Goal: Information Seeking & Learning: Understand process/instructions

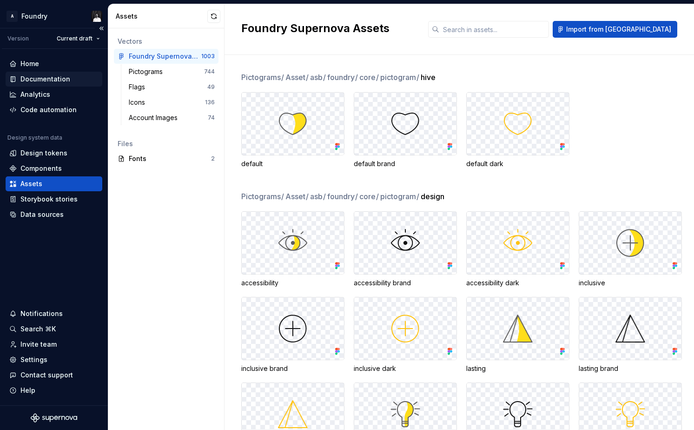
click at [41, 76] on div "Documentation" at bounding box center [45, 78] width 50 height 9
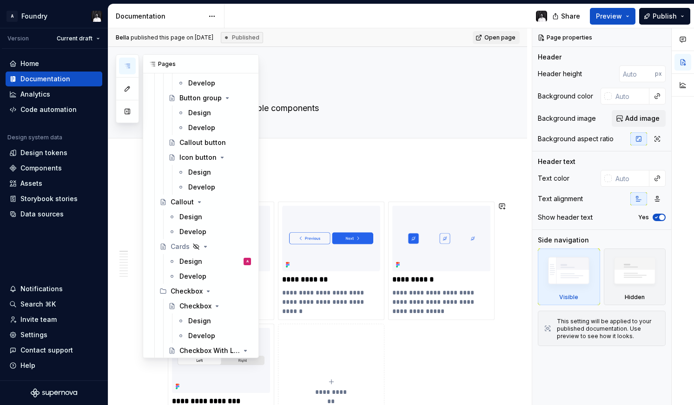
scroll to position [859, 0]
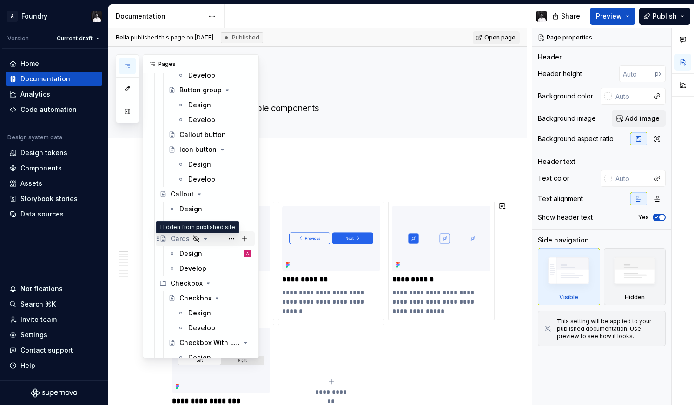
click at [196, 239] on icon "Page tree" at bounding box center [195, 238] width 7 height 7
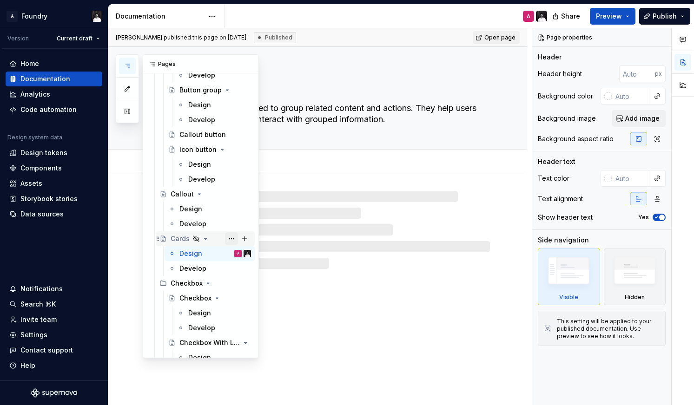
click at [229, 238] on button "Page tree" at bounding box center [231, 238] width 13 height 13
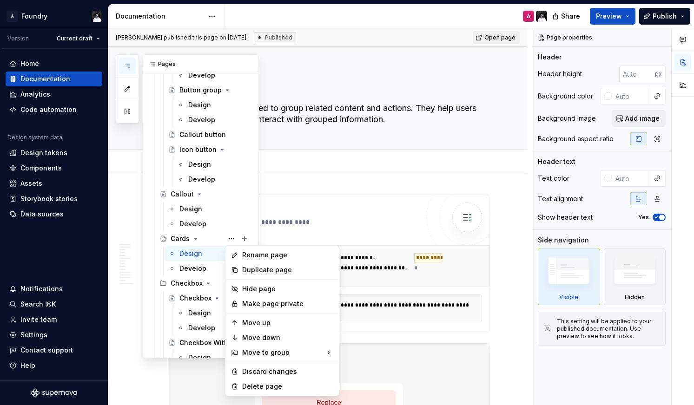
click at [518, 295] on html "A Foundry Version Current draft Home Documentation Analytics Code automation De…" at bounding box center [347, 202] width 694 height 405
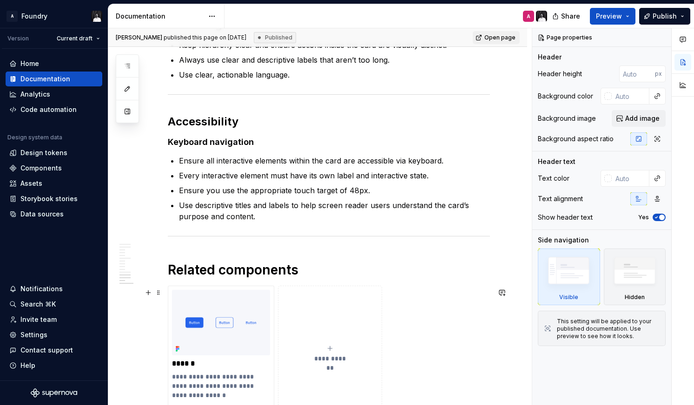
scroll to position [3063, 0]
type textarea "*"
